Goal: Task Accomplishment & Management: Use online tool/utility

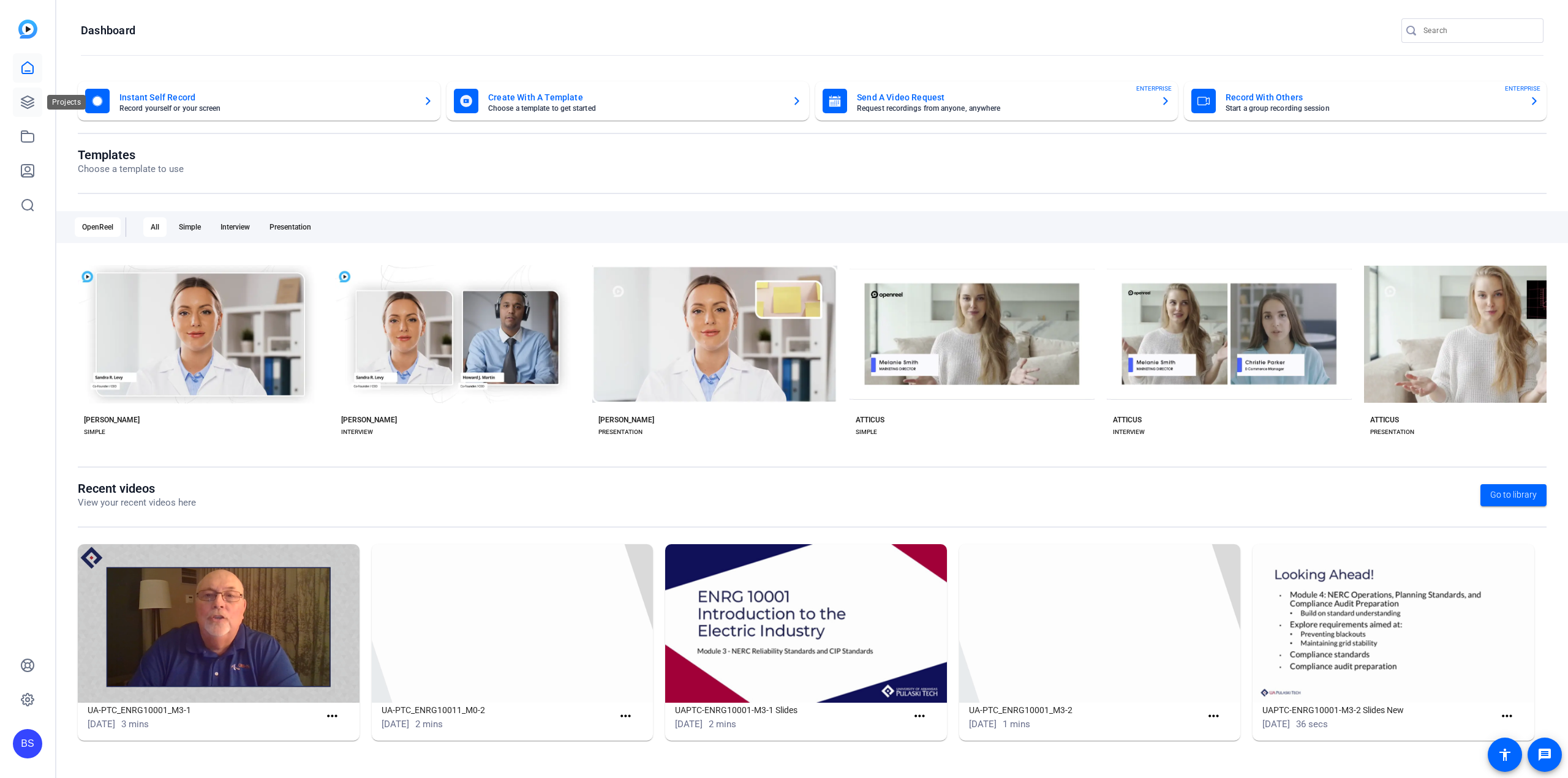
click at [23, 101] on icon at bounding box center [27, 102] width 15 height 15
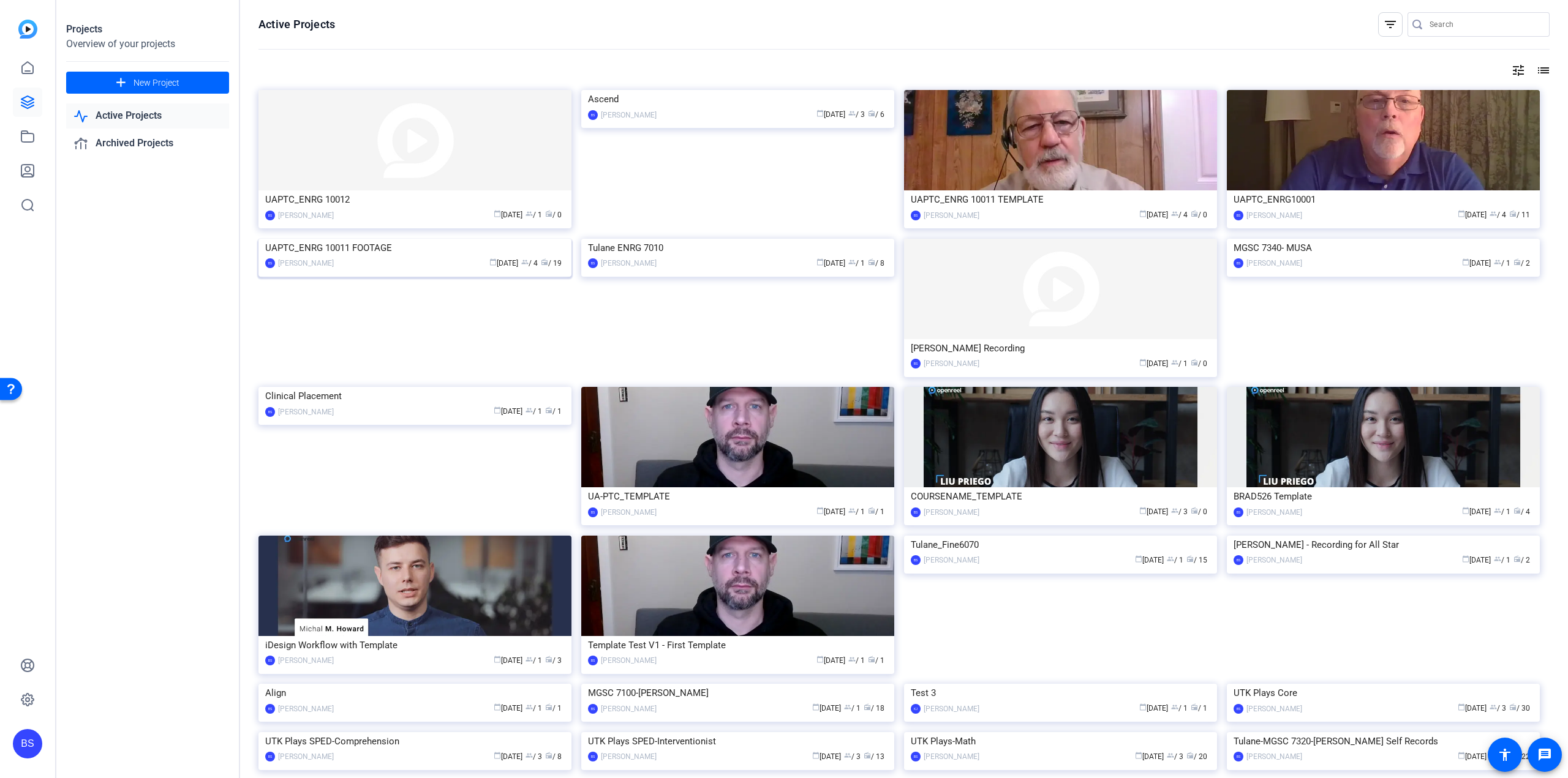
click at [347, 257] on div "UAPTC_ENRG 10011 FOOTAGE" at bounding box center [415, 247] width 299 height 18
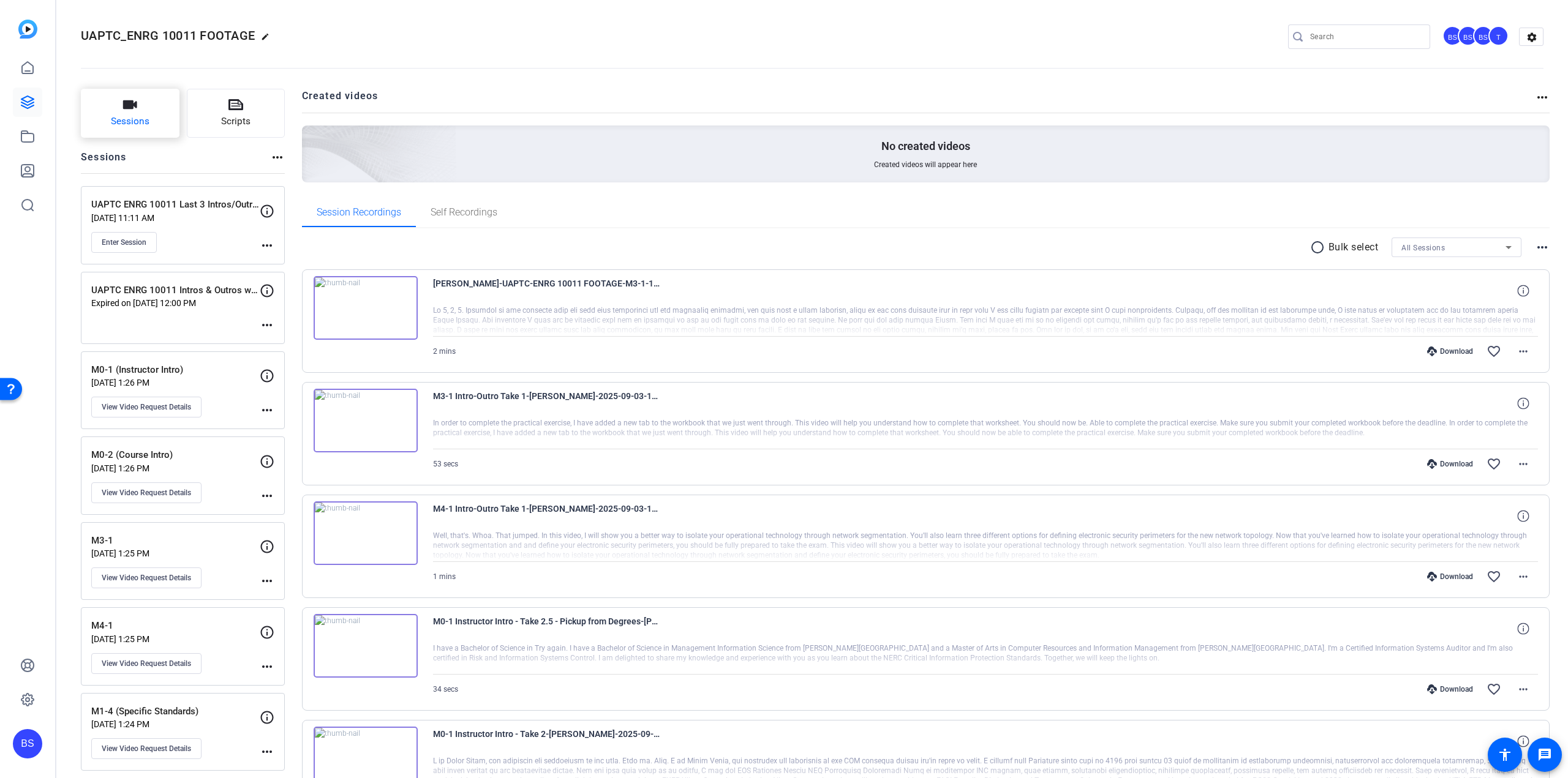
click at [128, 102] on icon "button" at bounding box center [130, 105] width 14 height 9
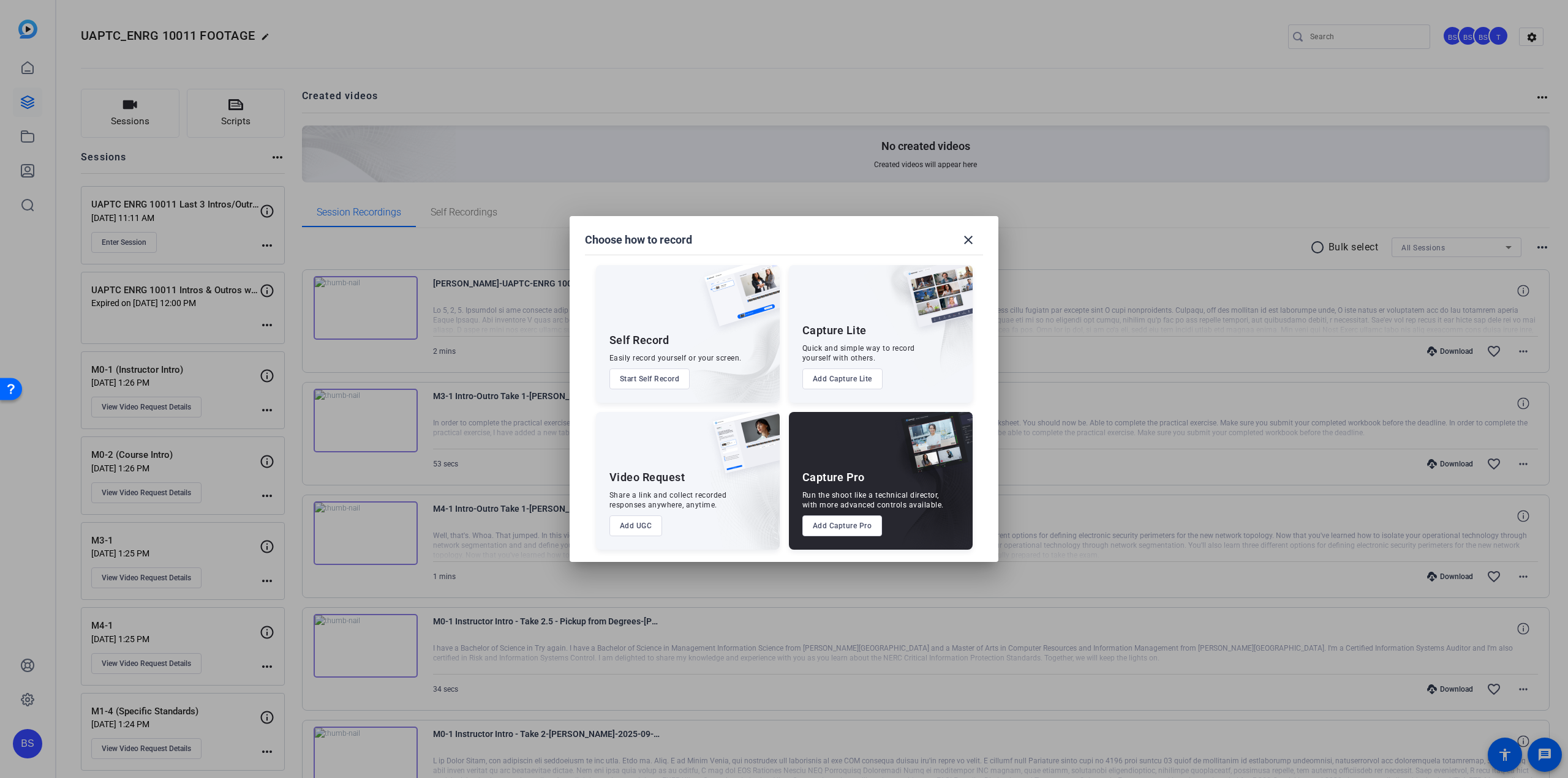
click at [661, 380] on button "Start Self Record" at bounding box center [650, 378] width 81 height 21
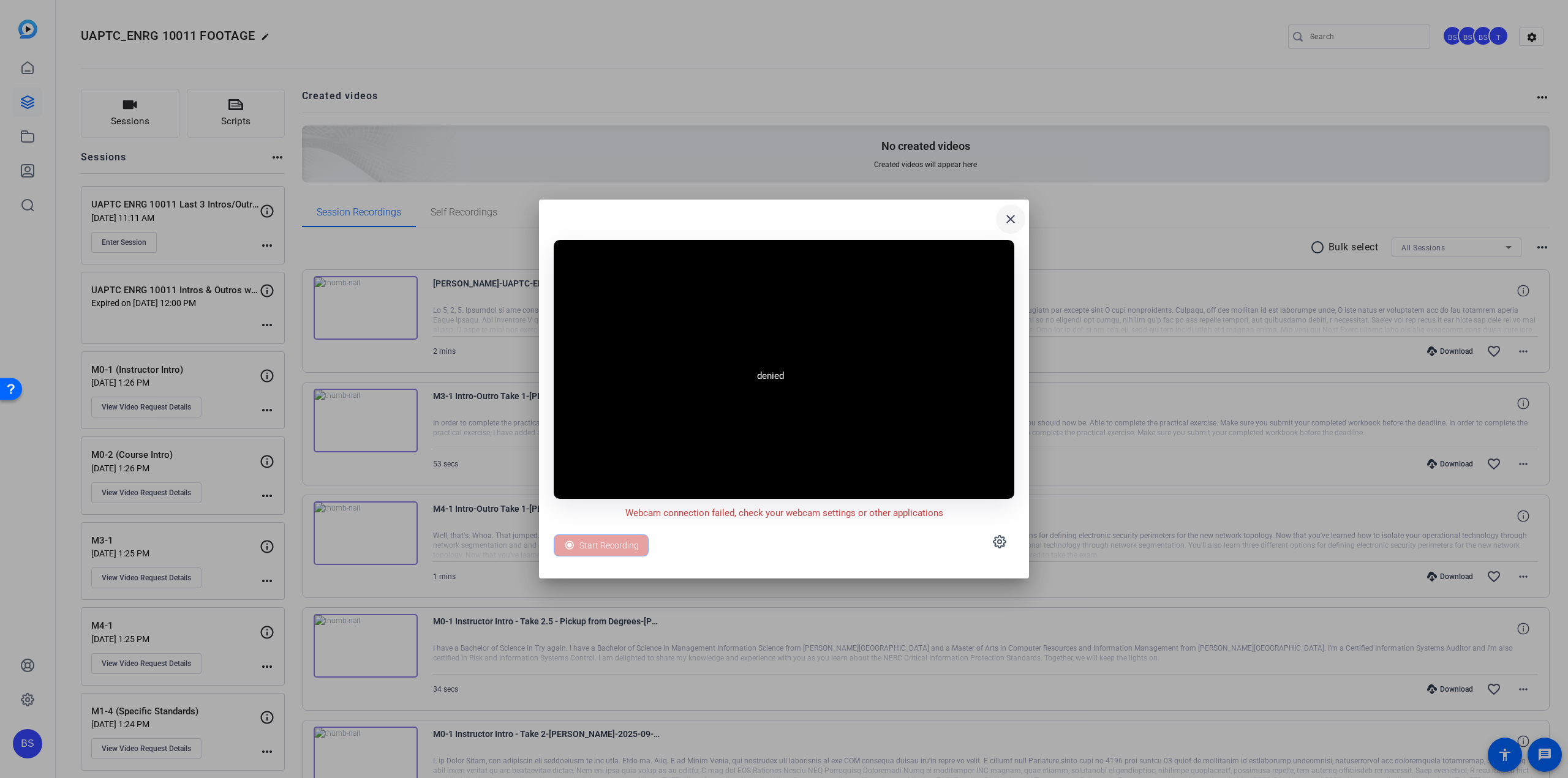
click at [1014, 218] on mat-icon "close" at bounding box center [1011, 219] width 15 height 15
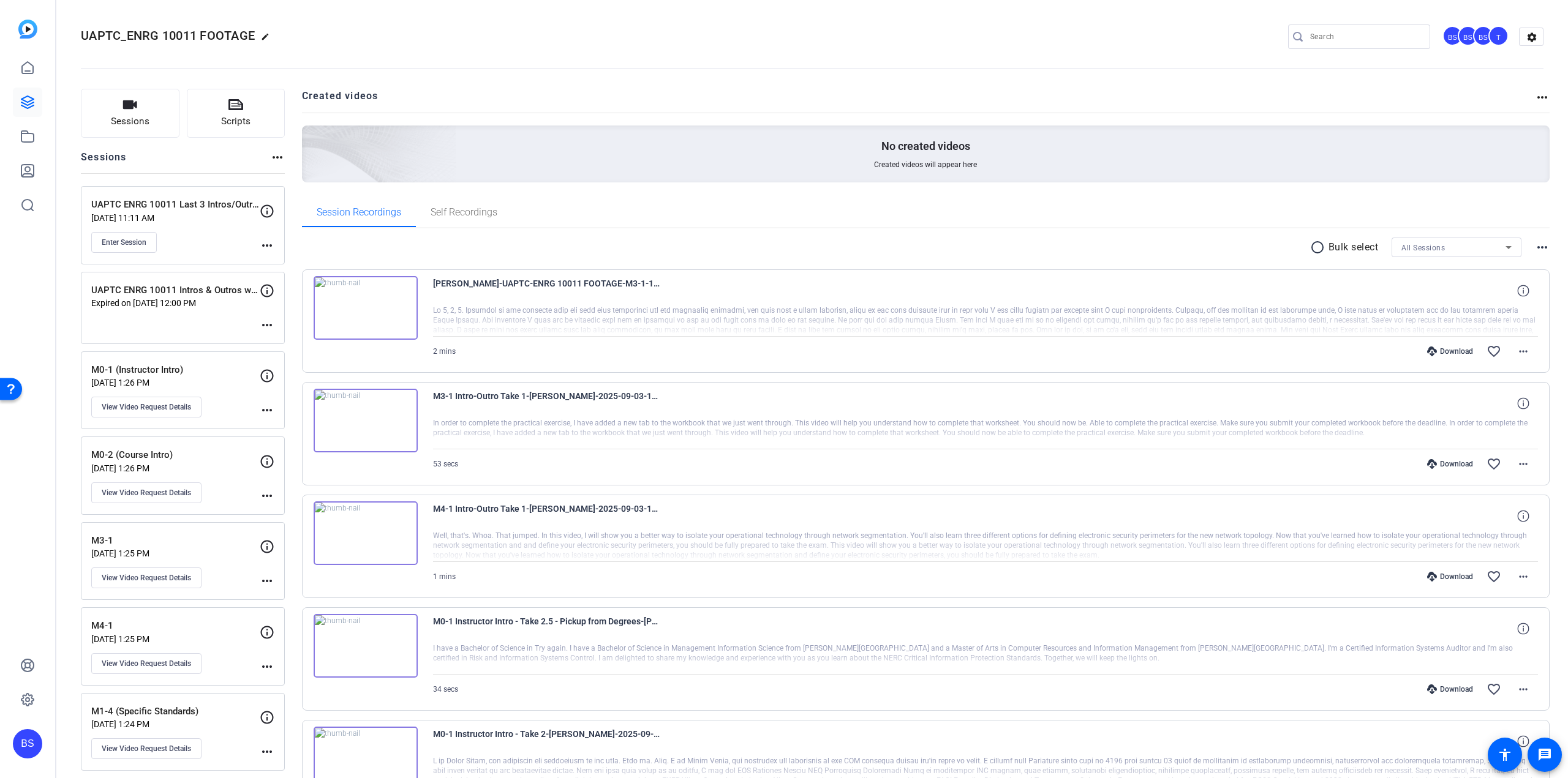
click at [282, 153] on mat-icon "more_horiz" at bounding box center [278, 158] width 15 height 15
click at [144, 117] on div at bounding box center [784, 389] width 1568 height 778
click at [127, 115] on span "Sessions" at bounding box center [130, 122] width 39 height 14
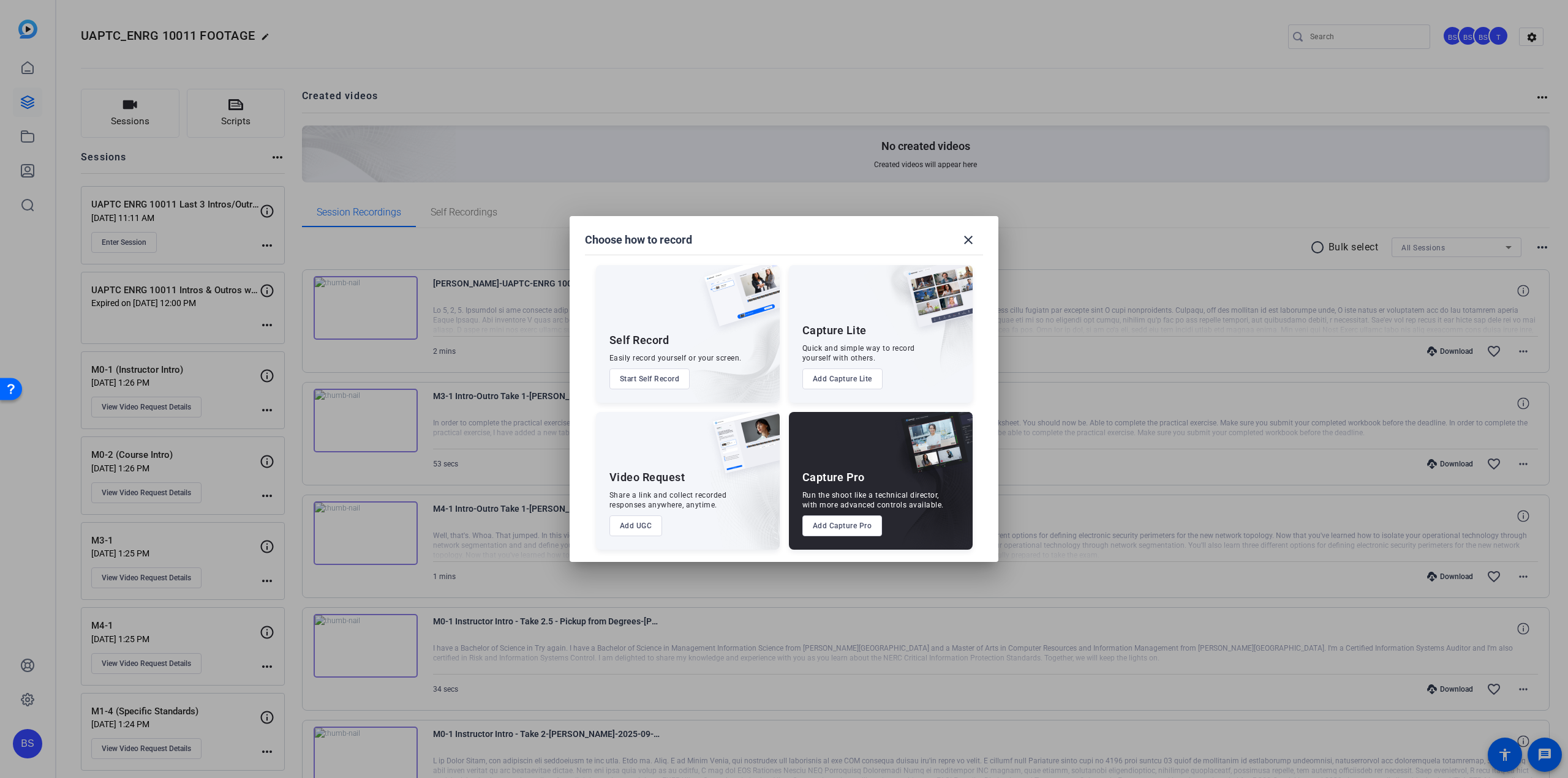
click at [638, 527] on button "Add UGC" at bounding box center [636, 526] width 53 height 21
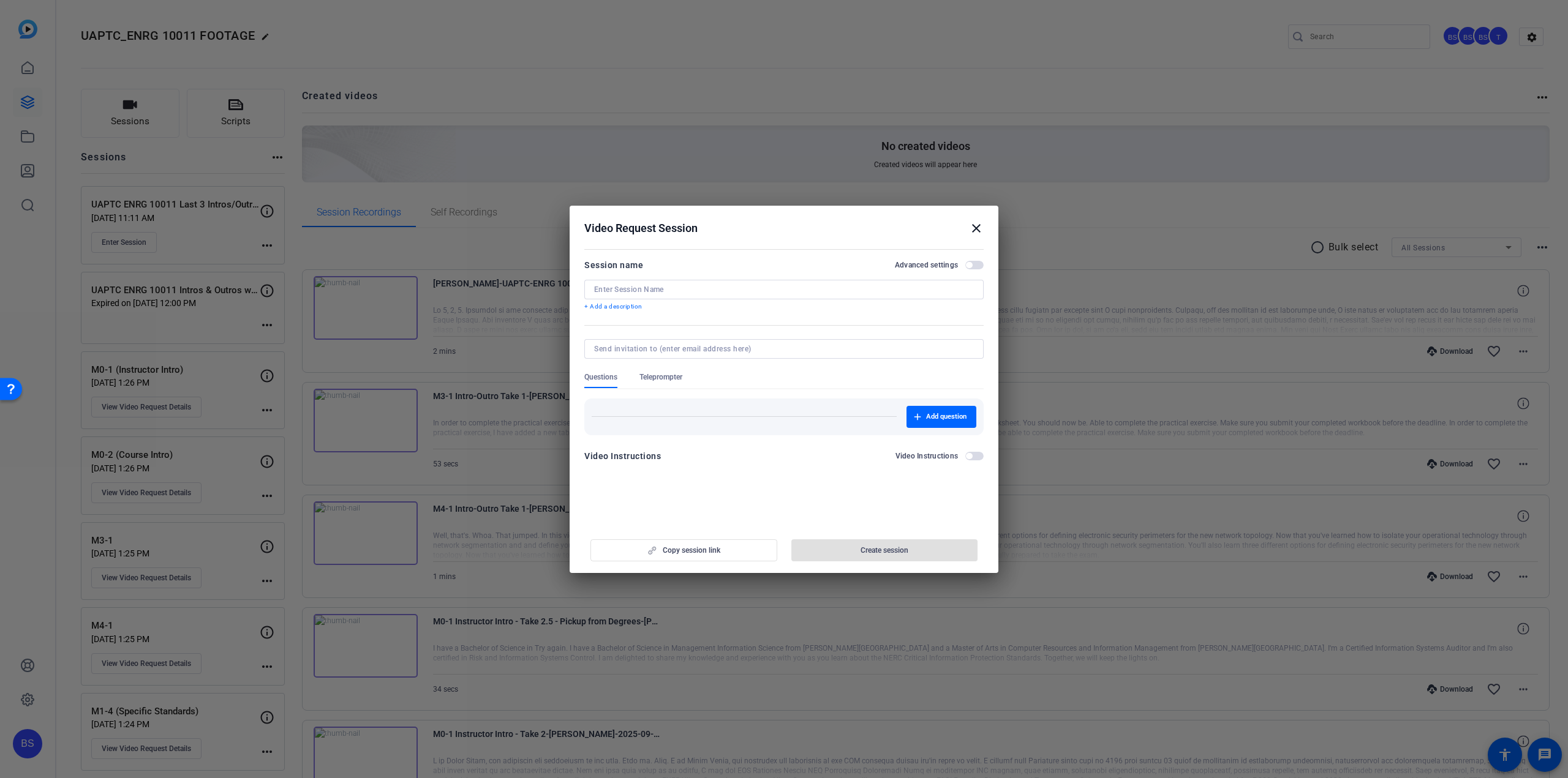
click at [664, 289] on input at bounding box center [784, 290] width 380 height 10
click at [655, 290] on input "M0-1 Instructor Outro" at bounding box center [784, 290] width 380 height 10
click at [651, 290] on input "M0-1 Instructor Outro" at bounding box center [784, 290] width 380 height 10
click at [680, 289] on input "M0-1 Instructor Outro" at bounding box center [784, 290] width 380 height 10
type input "M0-1 Instructor Outro Only"
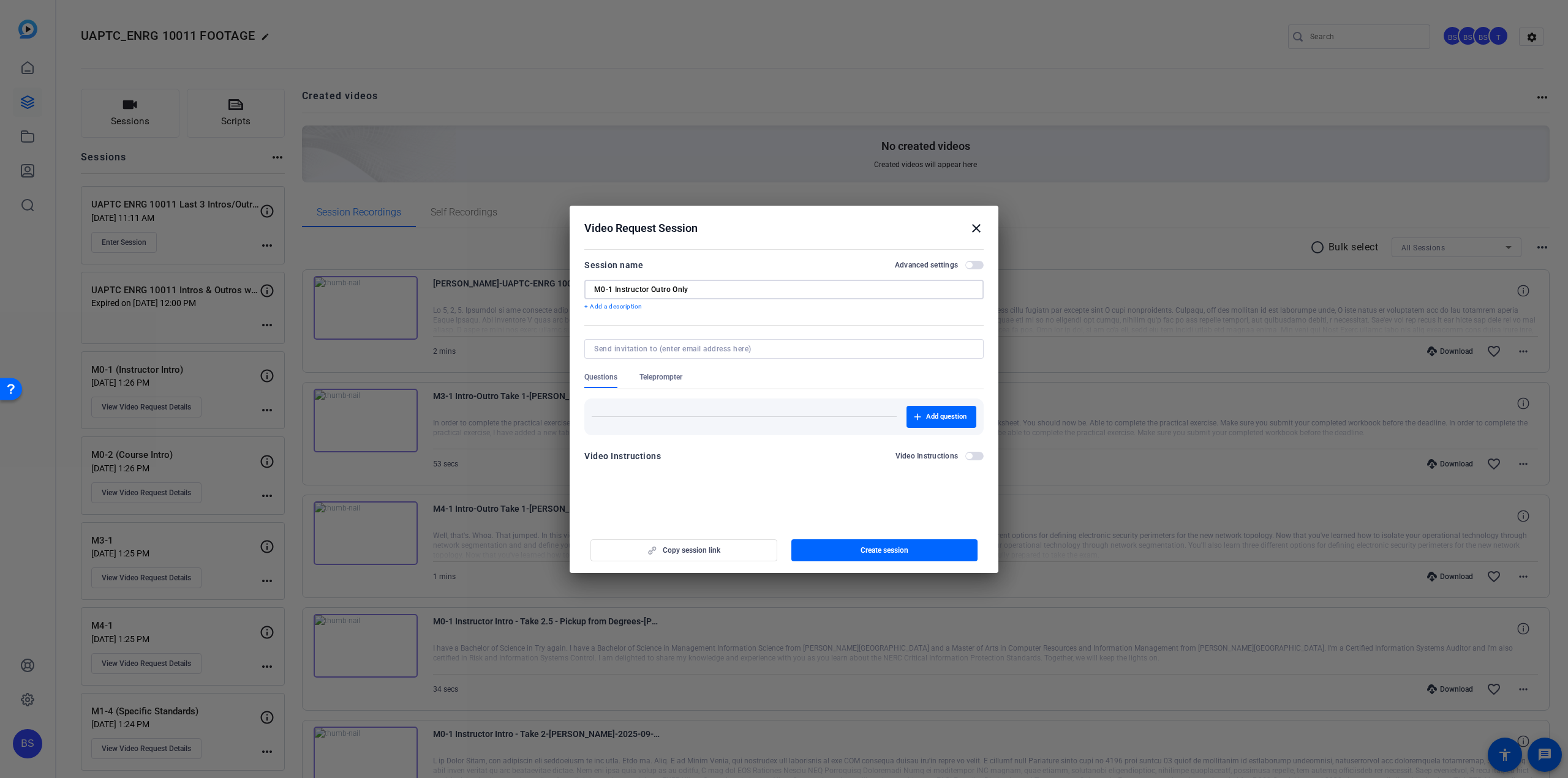
click at [671, 373] on span "Teleprompter" at bounding box center [661, 377] width 43 height 10
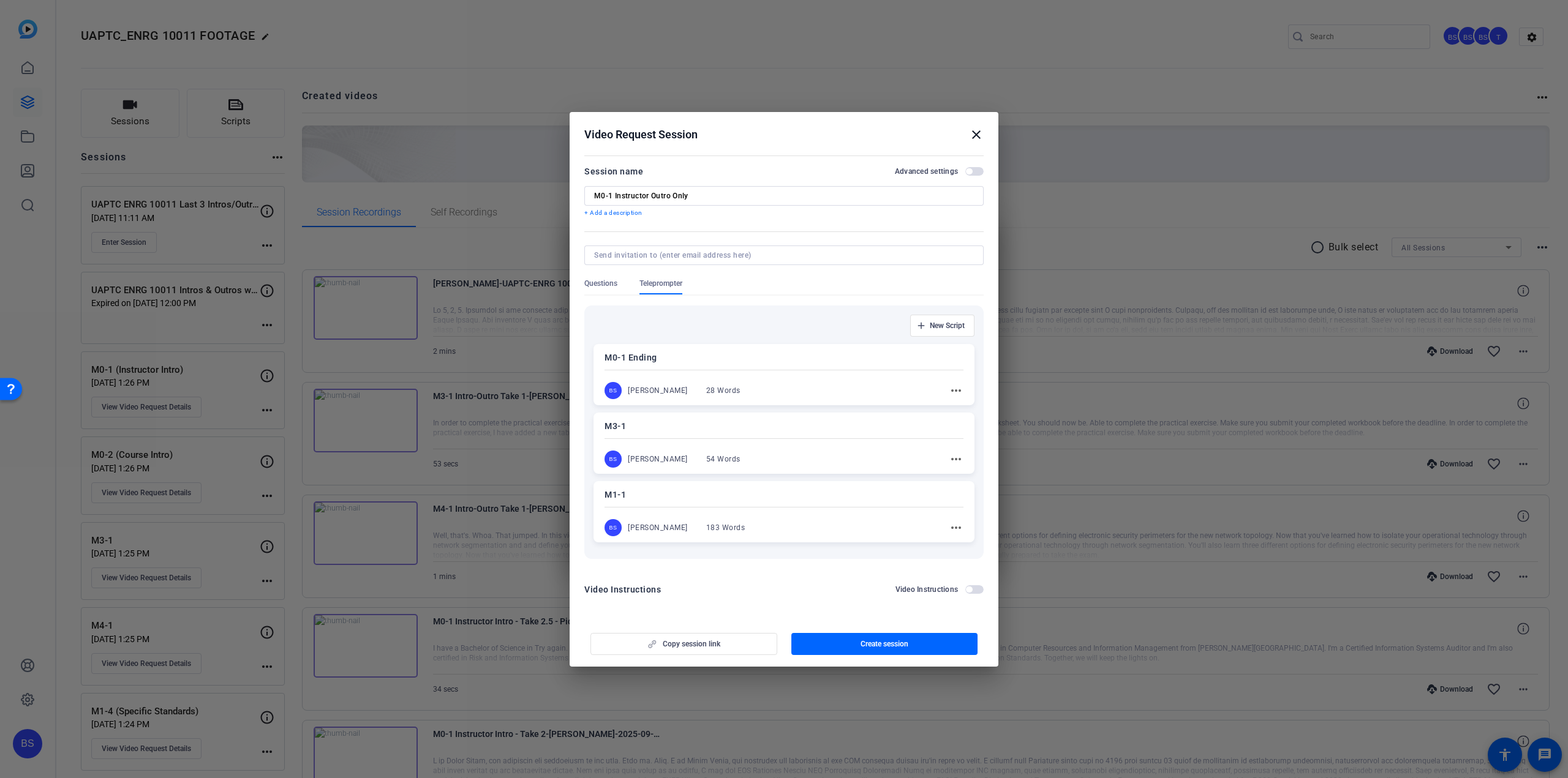
click at [959, 461] on mat-icon "more_horiz" at bounding box center [956, 459] width 15 height 15
click at [986, 436] on div at bounding box center [784, 389] width 1568 height 778
click at [774, 364] on div "M0-1 Ending BS [PERSON_NAME] 28 Words more_horiz" at bounding box center [784, 374] width 381 height 61
click at [606, 287] on span "Questions" at bounding box center [601, 283] width 33 height 10
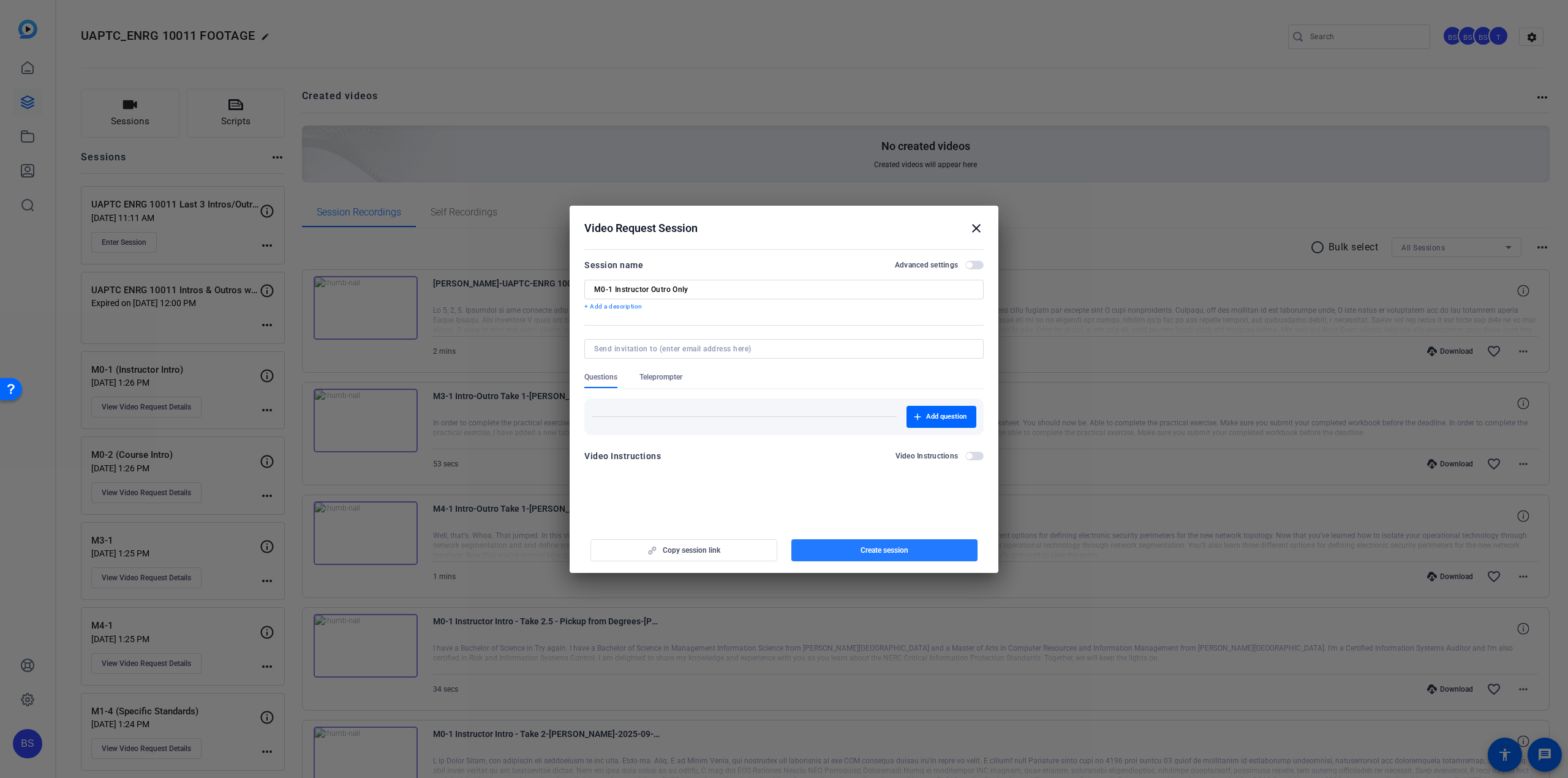
click at [874, 549] on span "Create session" at bounding box center [884, 550] width 48 height 10
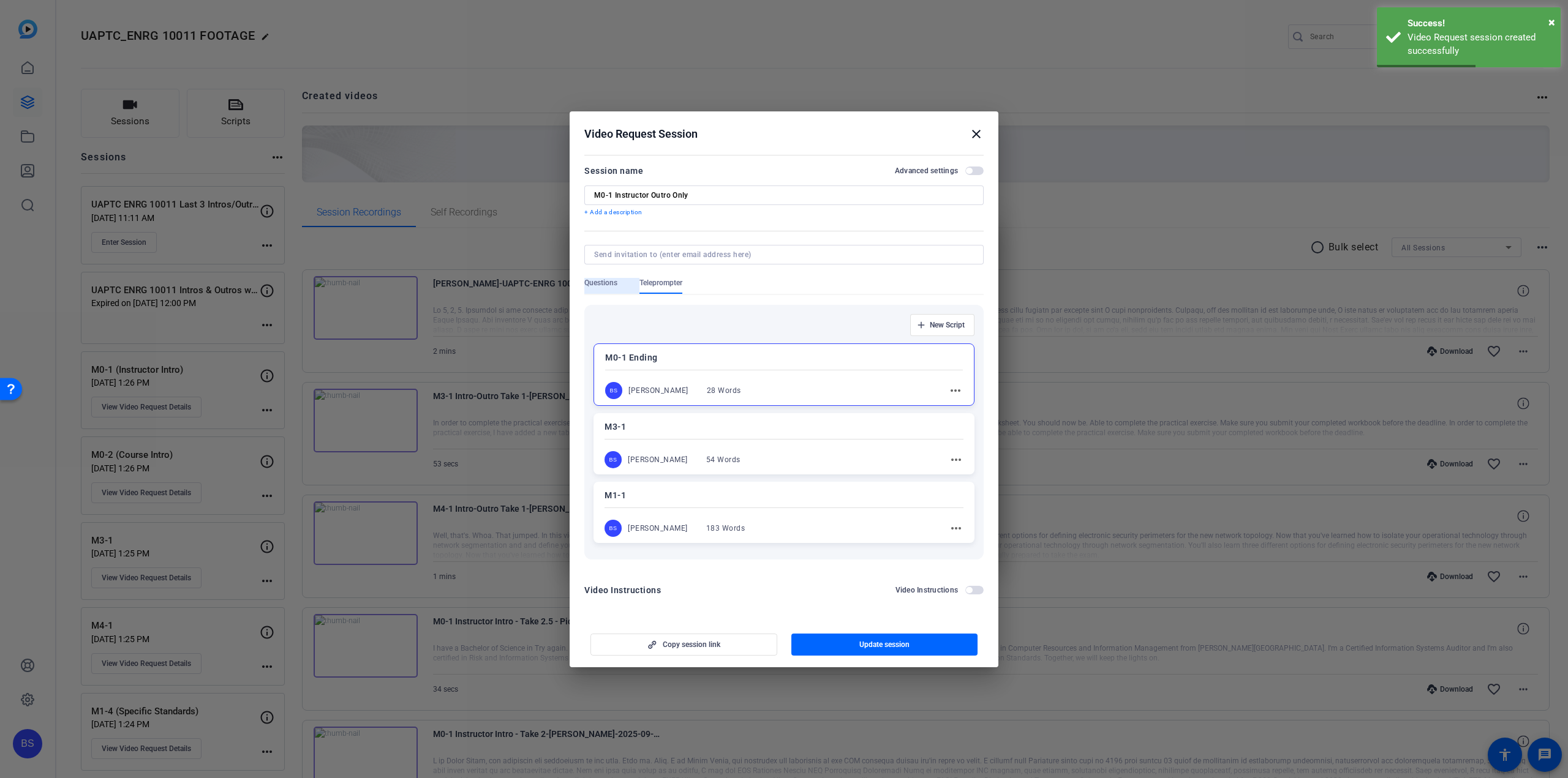
click at [609, 286] on span "Questions" at bounding box center [601, 283] width 33 height 10
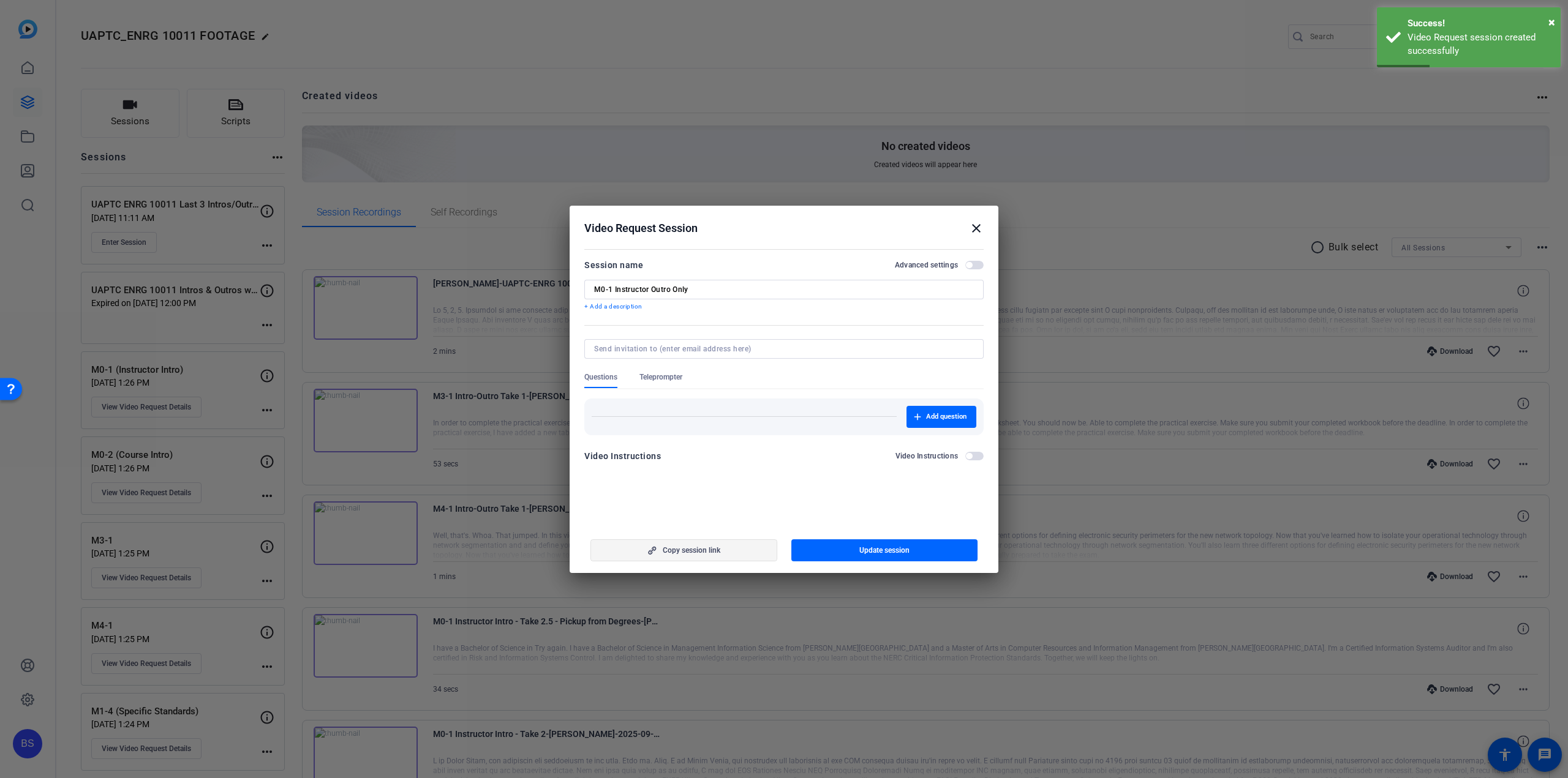
click at [706, 547] on span "Copy session link" at bounding box center [692, 550] width 57 height 10
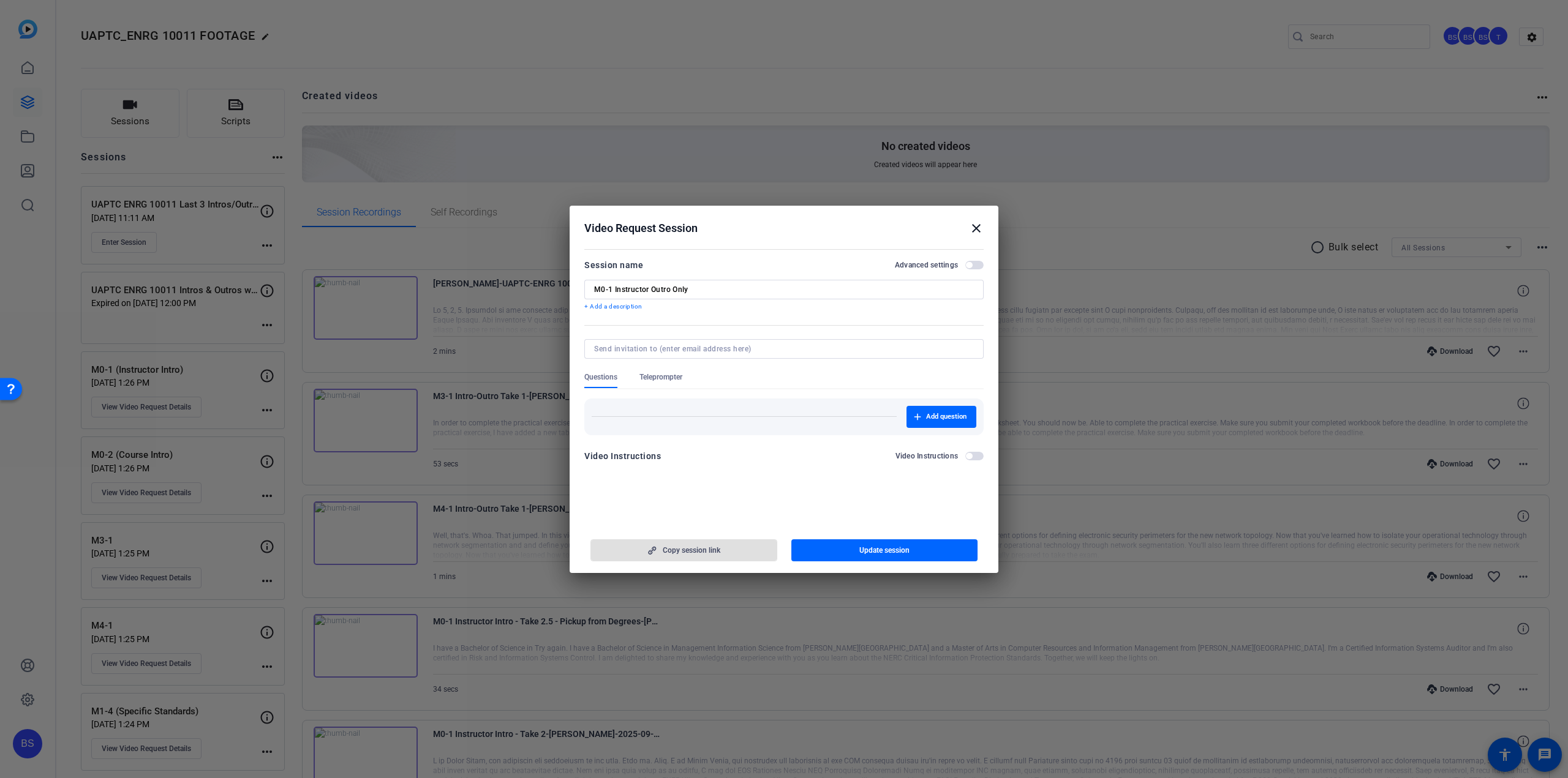
click at [661, 374] on span "Teleprompter" at bounding box center [661, 377] width 43 height 10
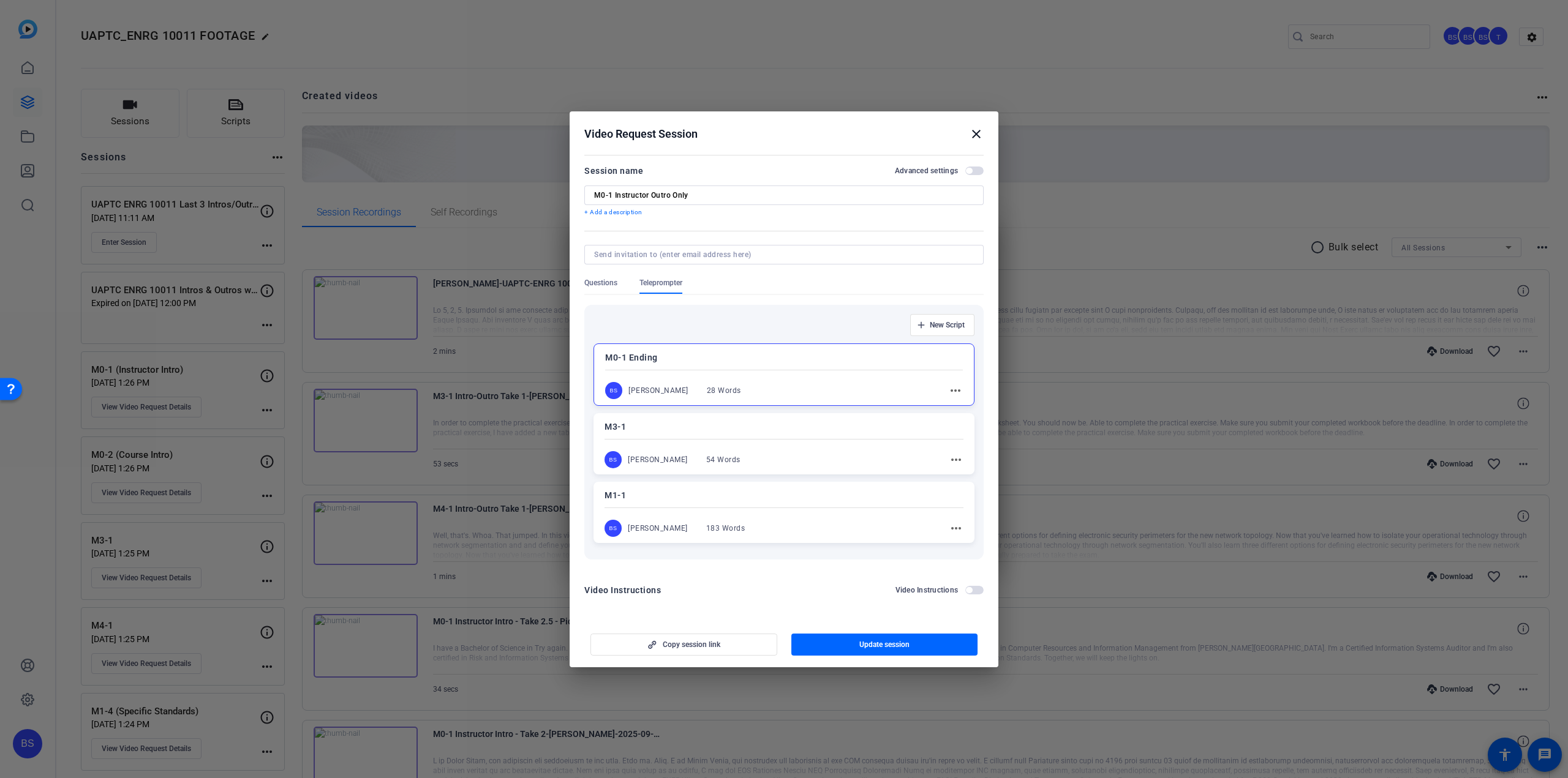
click at [975, 124] on h2 "Video Request Session close" at bounding box center [784, 132] width 429 height 40
click at [975, 132] on mat-icon "close" at bounding box center [977, 134] width 15 height 15
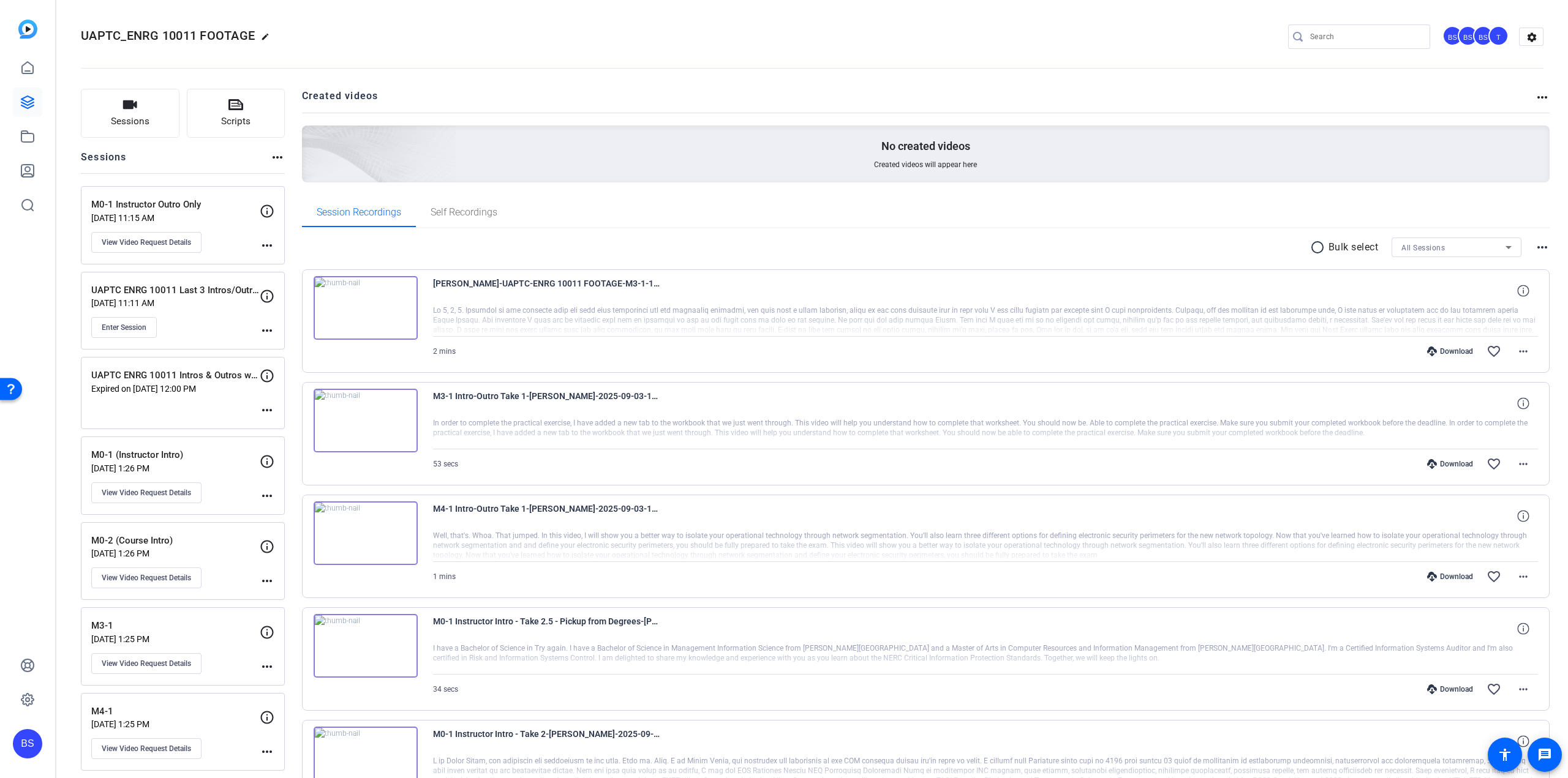
drag, startPoint x: 203, startPoint y: 203, endPoint x: 85, endPoint y: 203, distance: 118.0
click at [85, 203] on div "M0-1 Instructor Outro Only [DATE] 11:15 AM View Video Request Details more_horiz" at bounding box center [183, 226] width 204 height 79
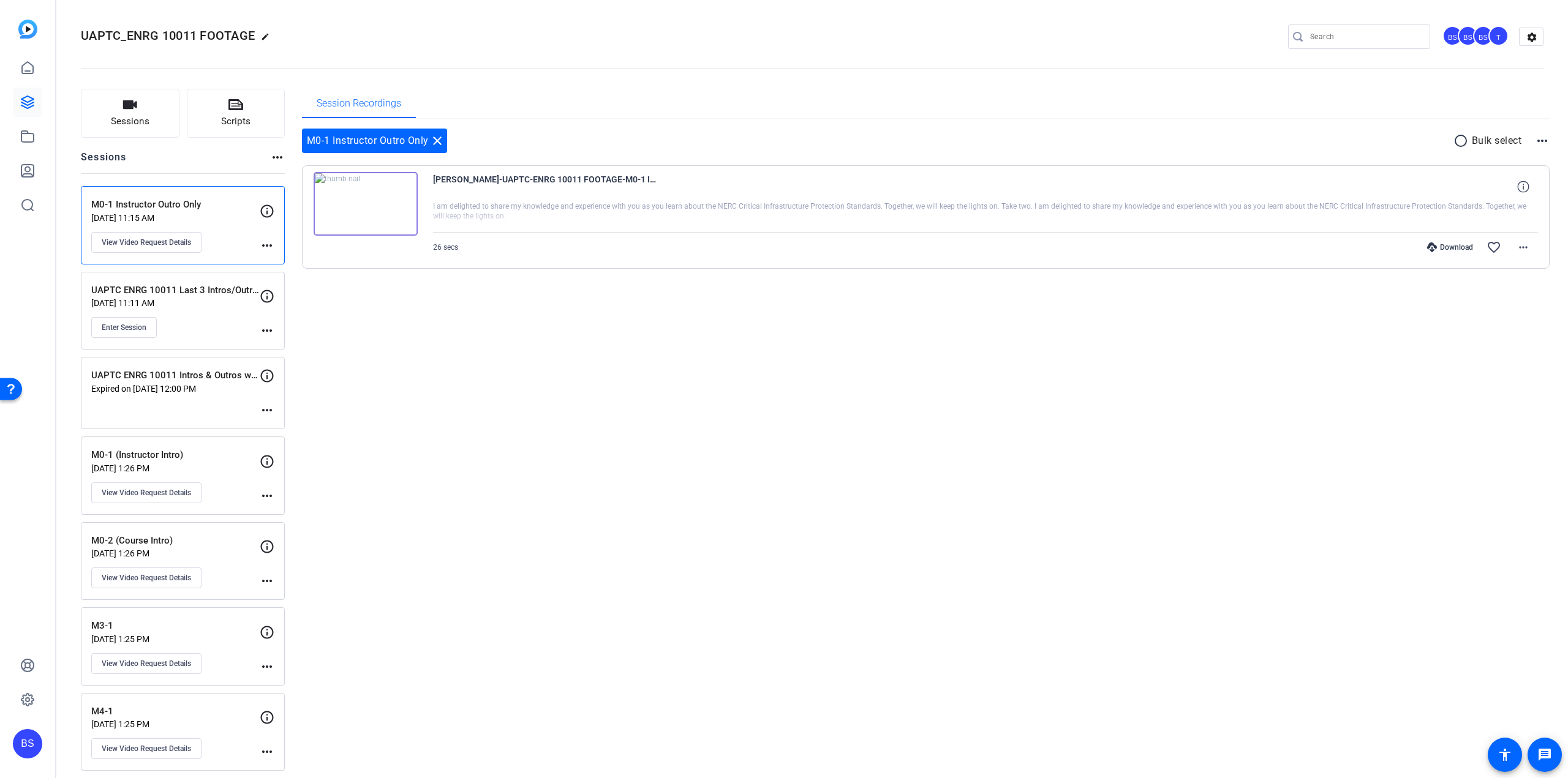
click at [269, 246] on mat-icon "more_horiz" at bounding box center [267, 246] width 15 height 15
click at [170, 236] on div at bounding box center [784, 389] width 1568 height 778
click at [166, 241] on span "View Video Request Details" at bounding box center [146, 243] width 89 height 10
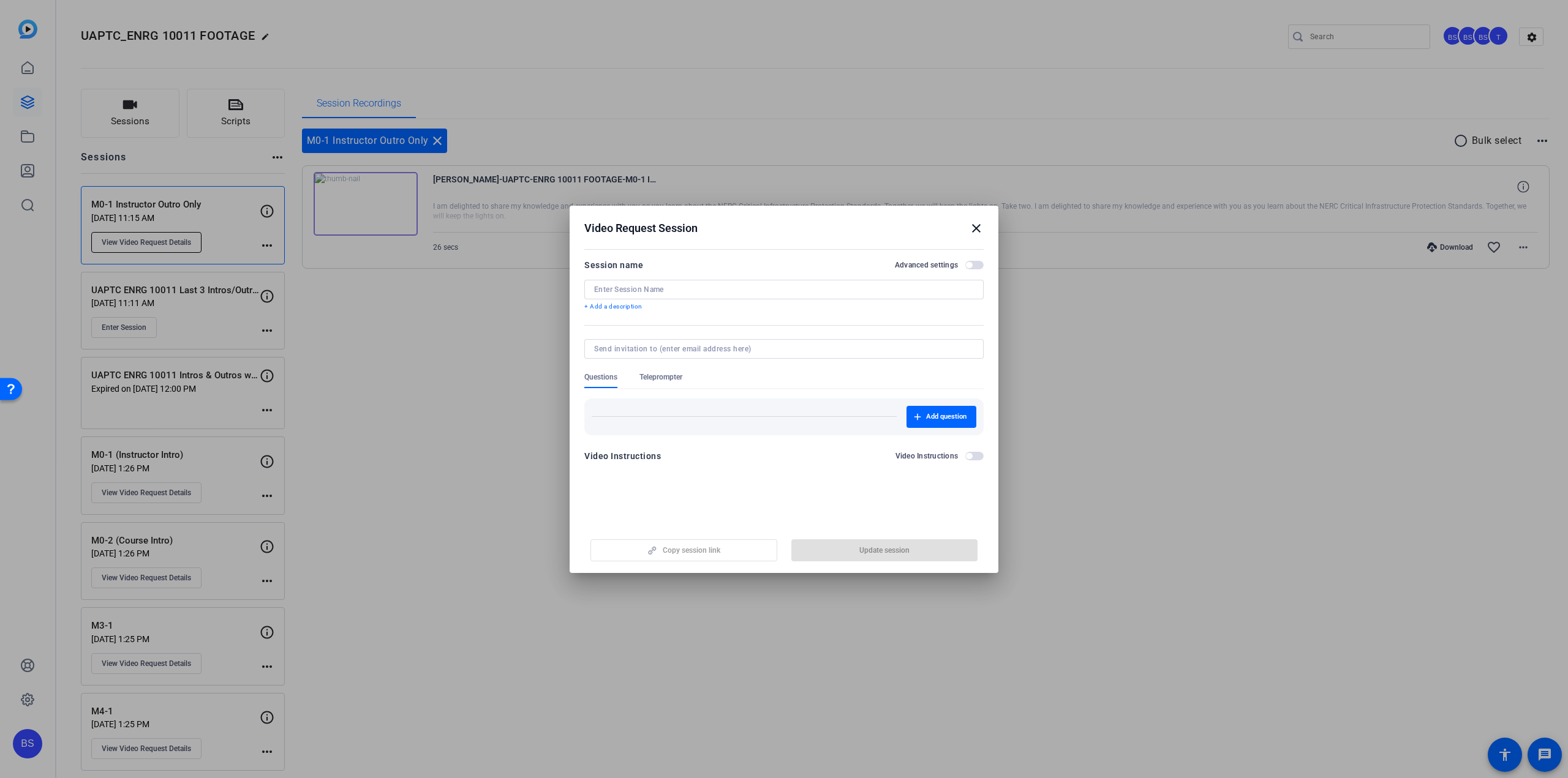
type input "M0-1 Instructor Outro Only"
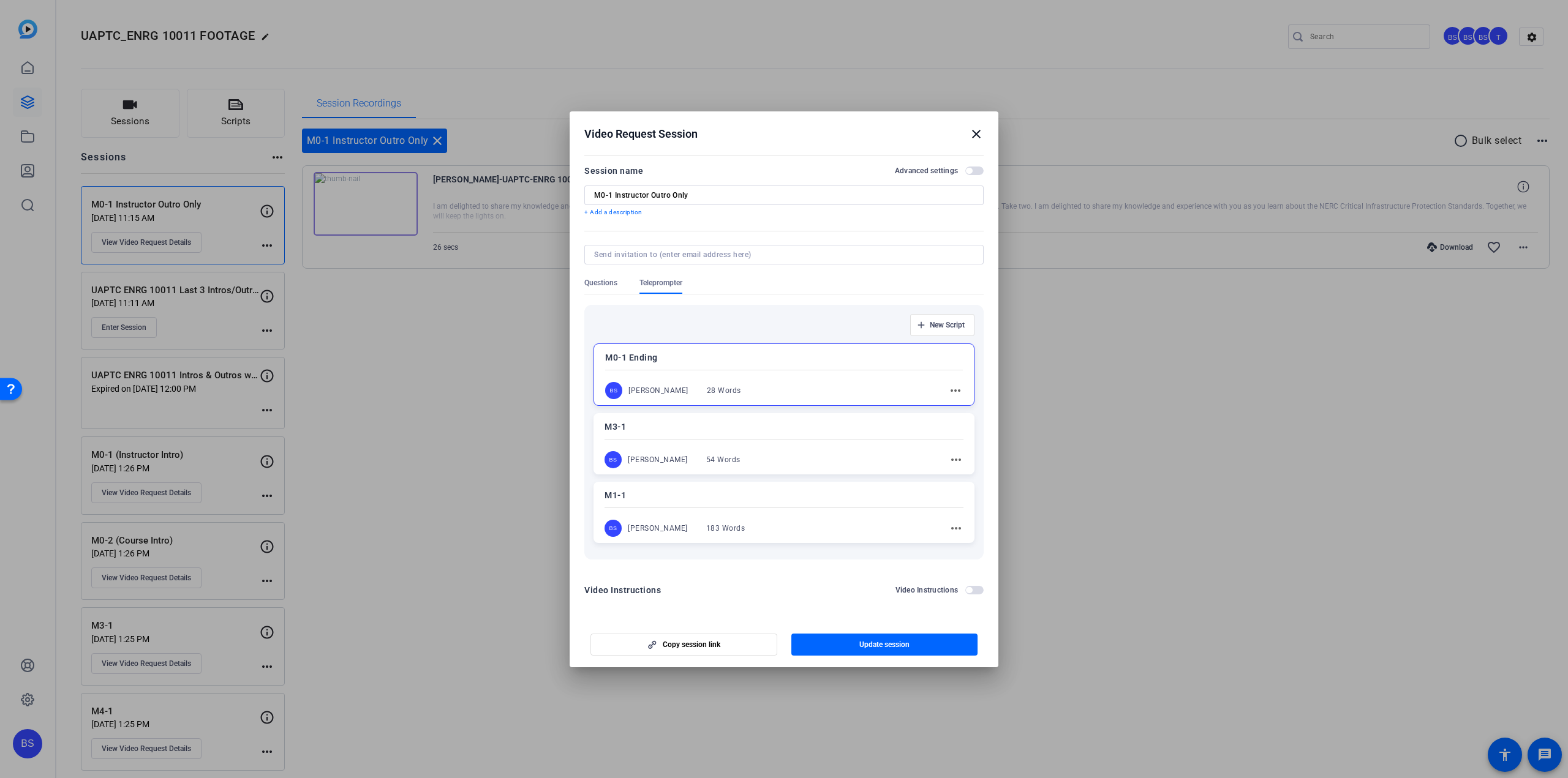
click at [975, 132] on mat-icon "close" at bounding box center [977, 134] width 15 height 15
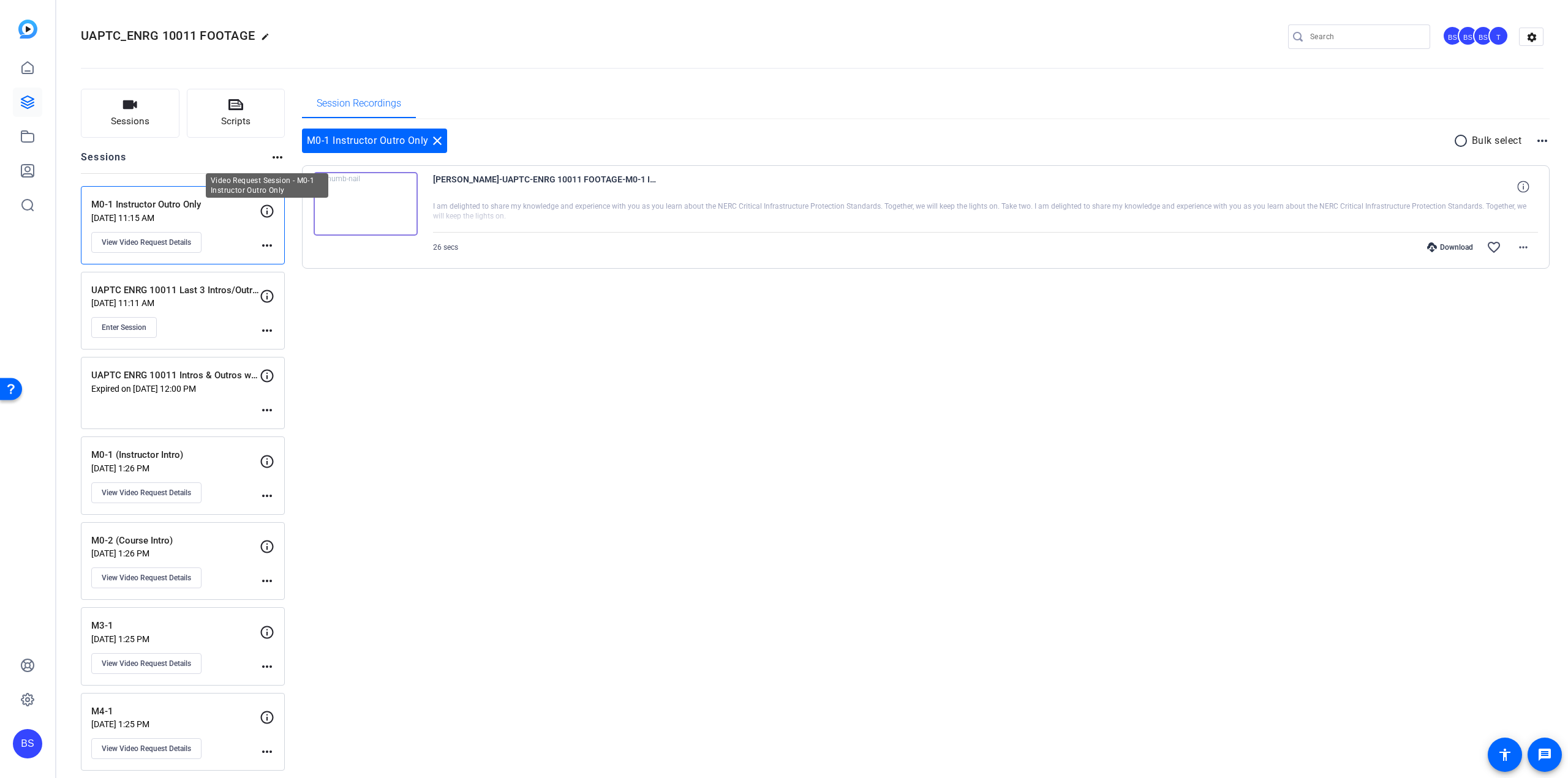
click at [266, 211] on icon at bounding box center [267, 211] width 13 height 13
click at [170, 205] on p "M0-1 Instructor Outro Only" at bounding box center [175, 204] width 168 height 14
drag, startPoint x: 201, startPoint y: 204, endPoint x: 82, endPoint y: 211, distance: 119.2
click at [82, 211] on div "M0-1 Instructor Outro Only [DATE] 11:15 AM View Video Request Details more_horiz" at bounding box center [183, 226] width 204 height 79
copy p "M0-1 Instructor Outro Only"
